Goal: Task Accomplishment & Management: Manage account settings

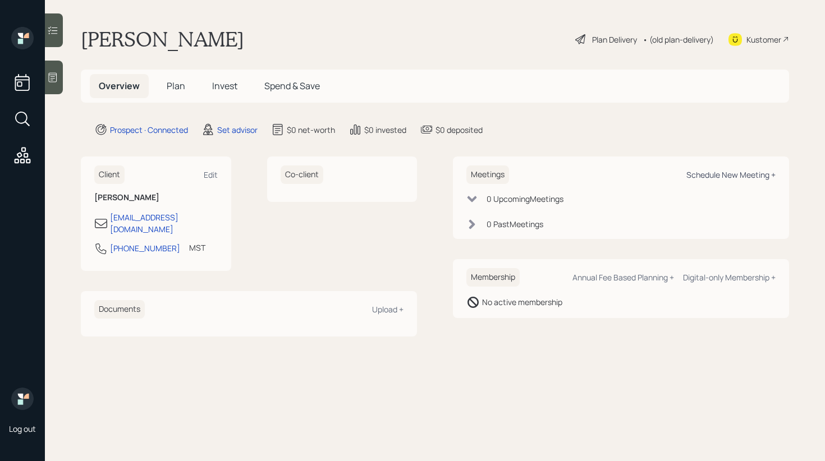
click at [706, 172] on div "Schedule New Meeting +" at bounding box center [730, 174] width 89 height 11
select select "round-[PERSON_NAME]"
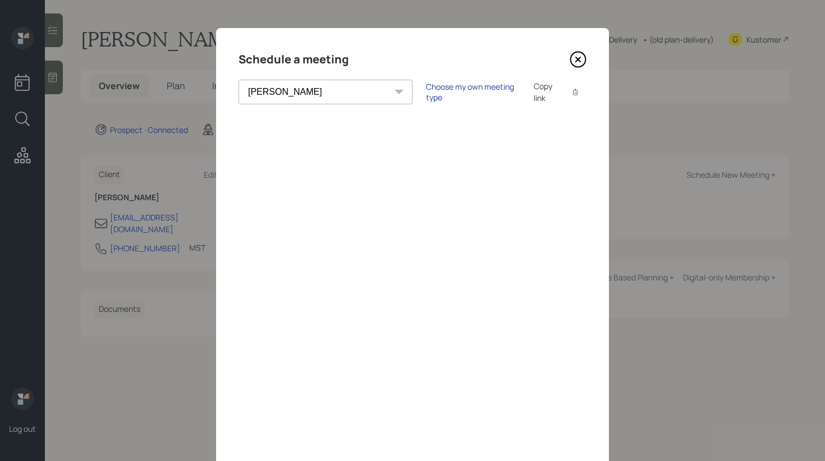
click at [428, 91] on div "Choose my own meeting type" at bounding box center [473, 91] width 94 height 21
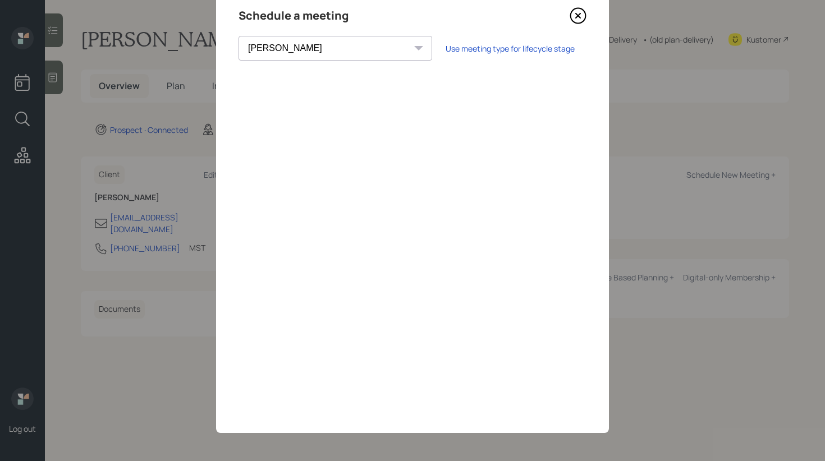
click at [585, 23] on icon at bounding box center [578, 15] width 17 height 17
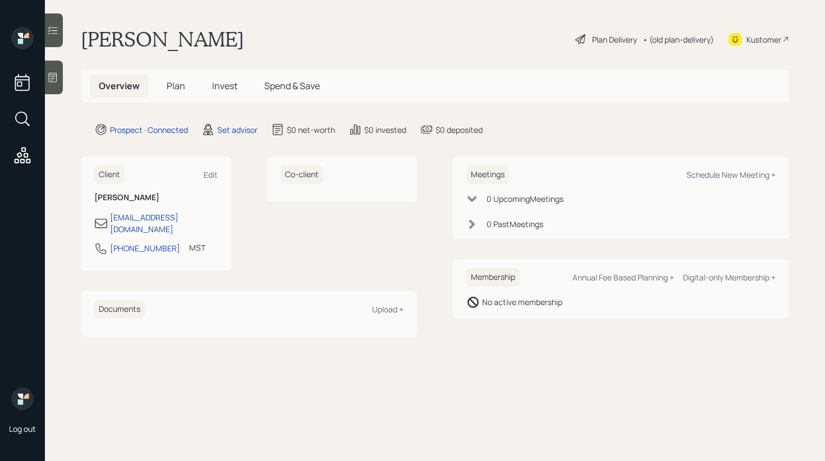
click at [43, 80] on div "Log out" at bounding box center [22, 230] width 45 height 461
click at [58, 82] on div at bounding box center [54, 78] width 18 height 34
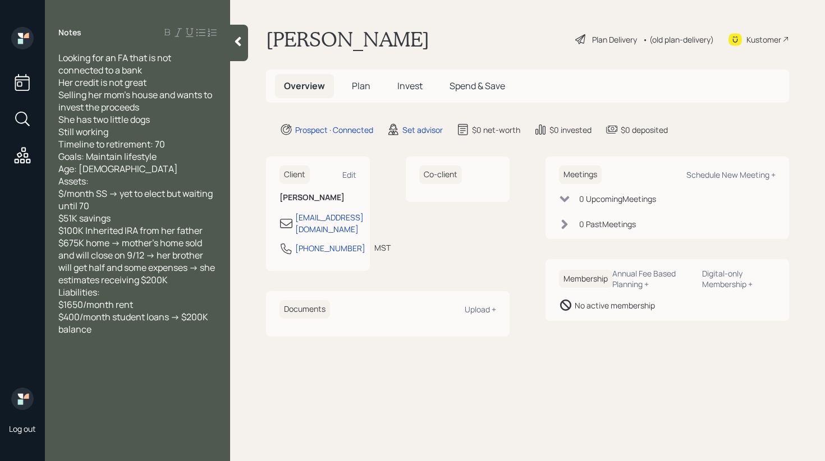
click at [240, 49] on div at bounding box center [239, 43] width 18 height 36
